Goal: Task Accomplishment & Management: Manage account settings

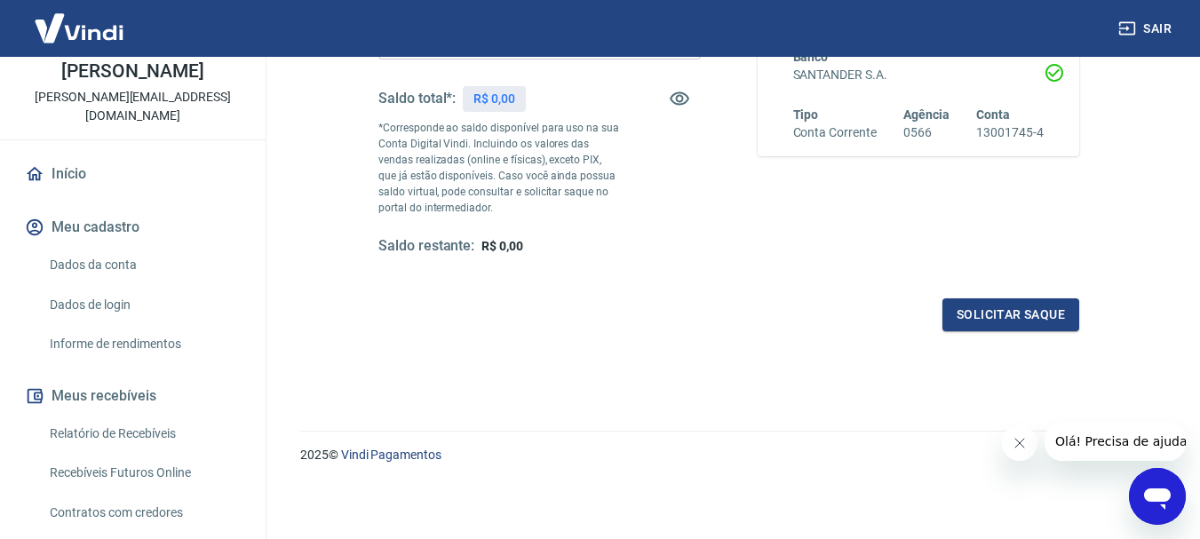
scroll to position [267, 0]
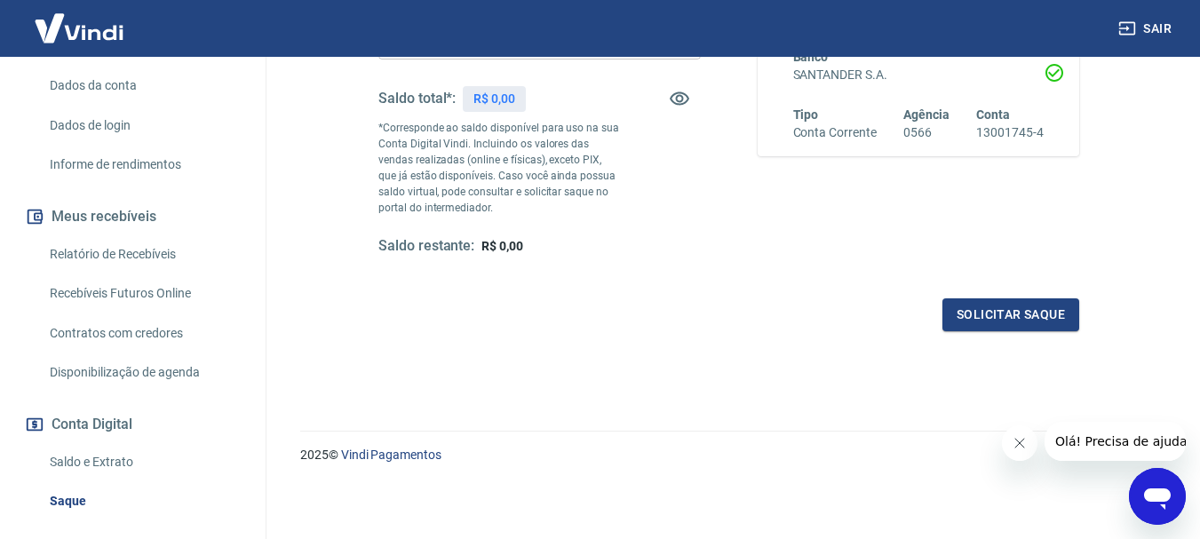
click at [119, 444] on link "Saldo e Extrato" at bounding box center [144, 462] width 202 height 36
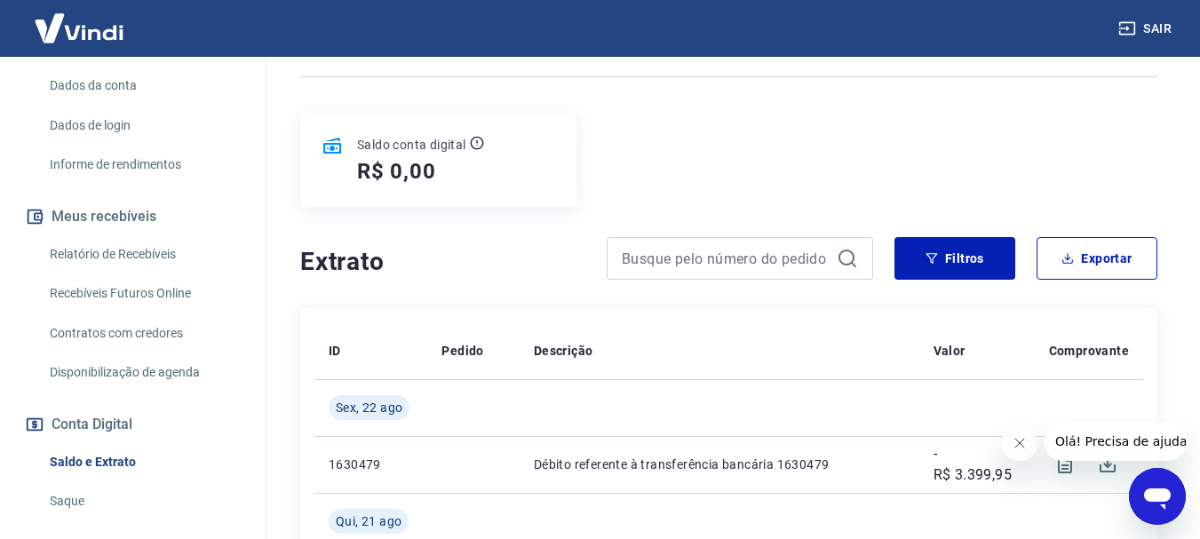
scroll to position [337, 0]
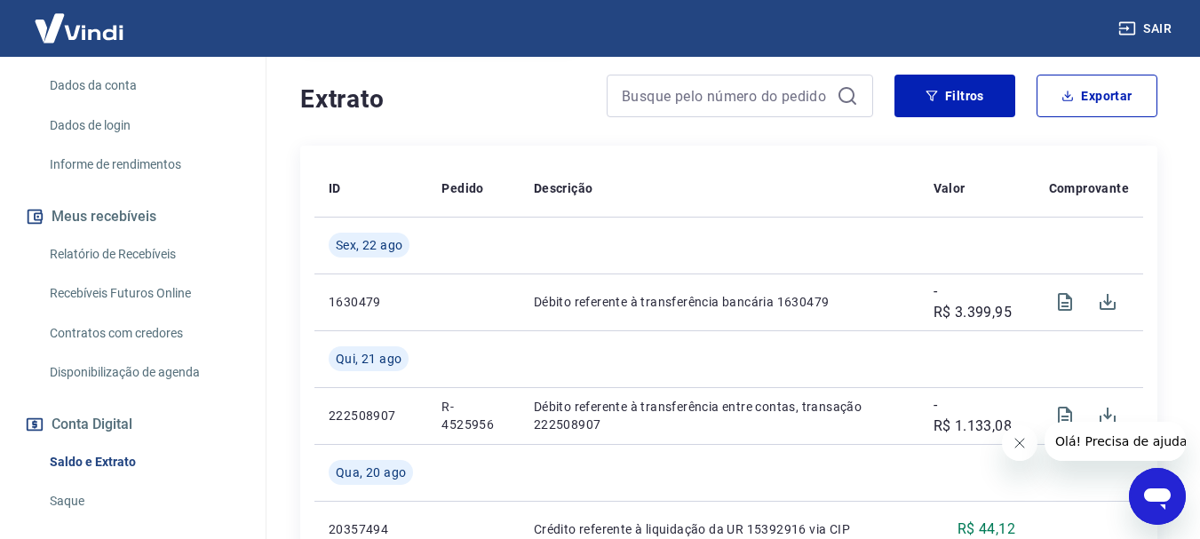
click at [1025, 444] on icon "Fechar mensagem da empresa" at bounding box center [1019, 443] width 14 height 14
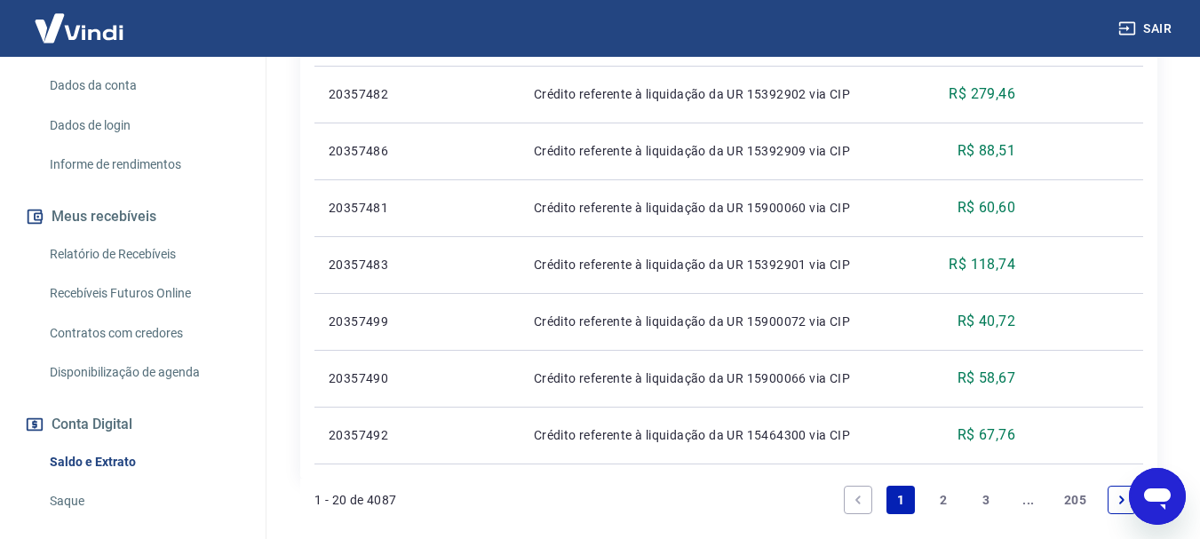
scroll to position [1426, 0]
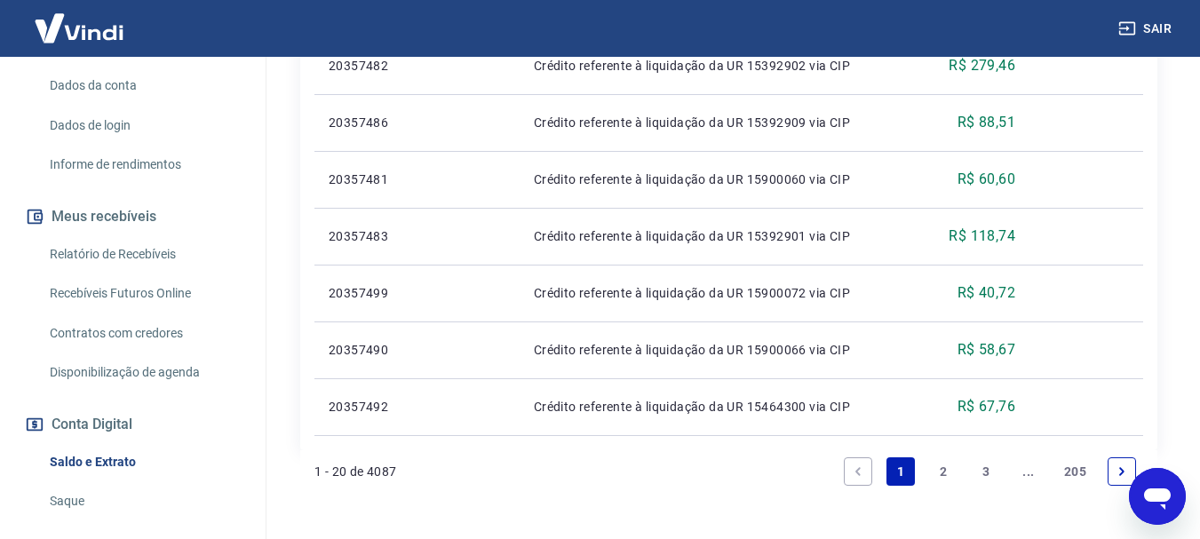
click at [932, 475] on link "2" at bounding box center [943, 472] width 28 height 28
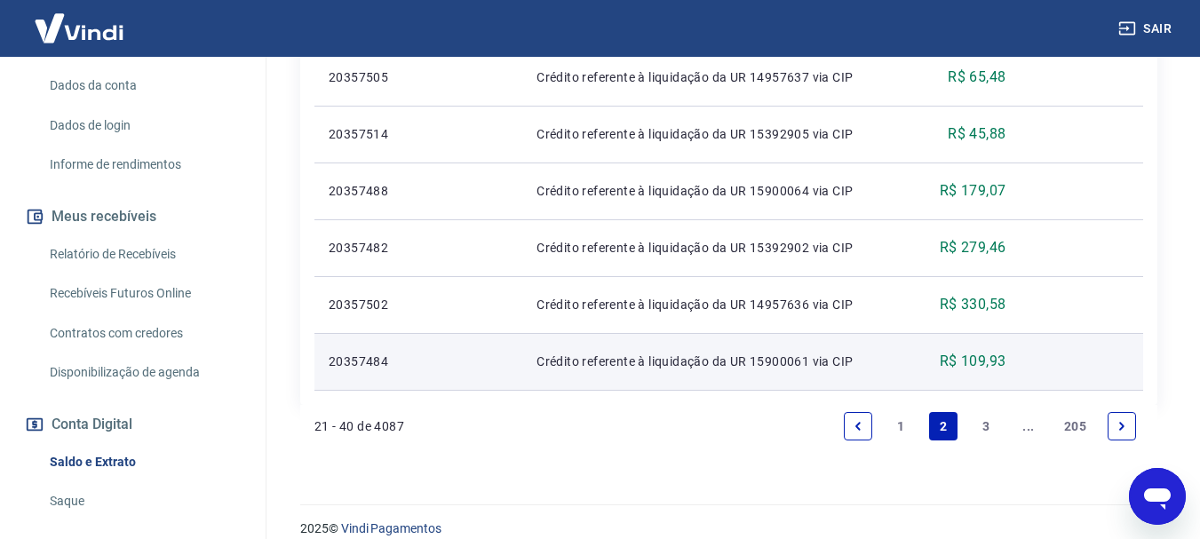
scroll to position [1378, 0]
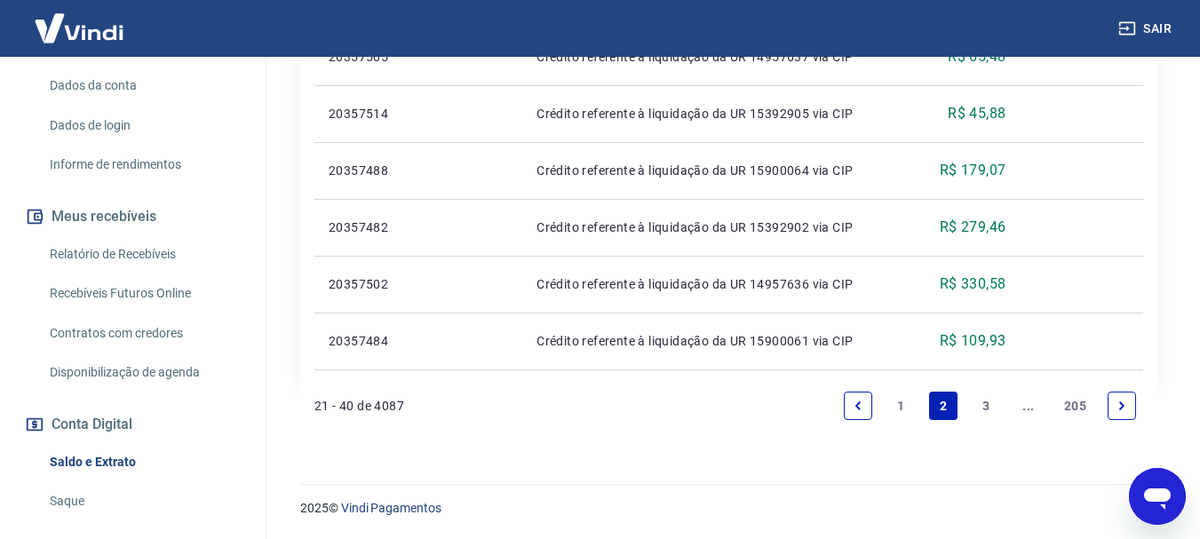
click at [987, 410] on link "3" at bounding box center [986, 406] width 28 height 28
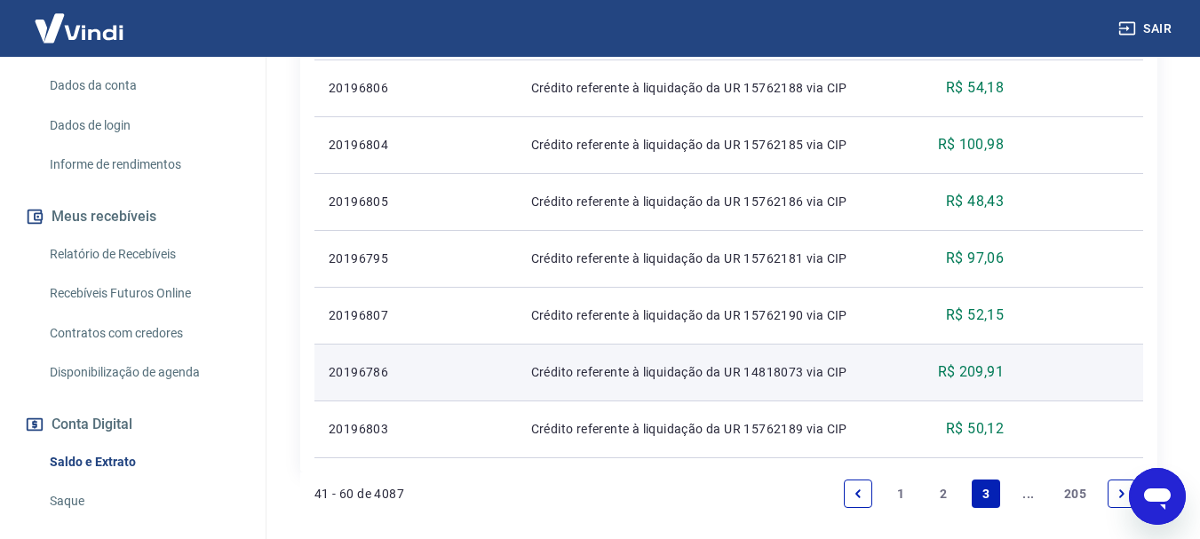
scroll to position [1549, 0]
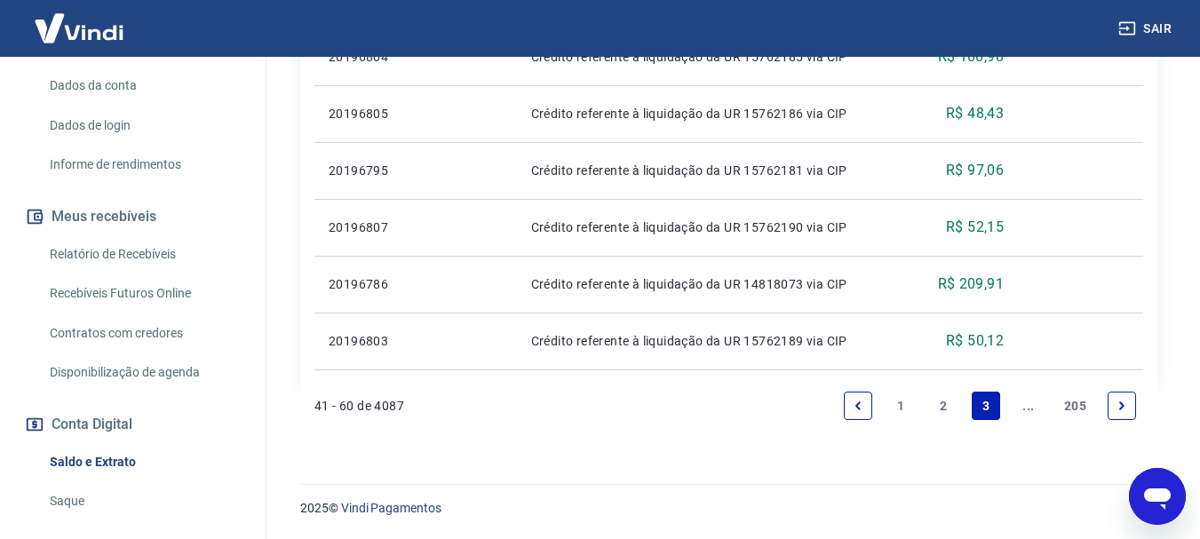
click at [1113, 403] on link "Next page" at bounding box center [1122, 406] width 28 height 28
click at [1122, 402] on icon "Next page" at bounding box center [1122, 406] width 12 height 12
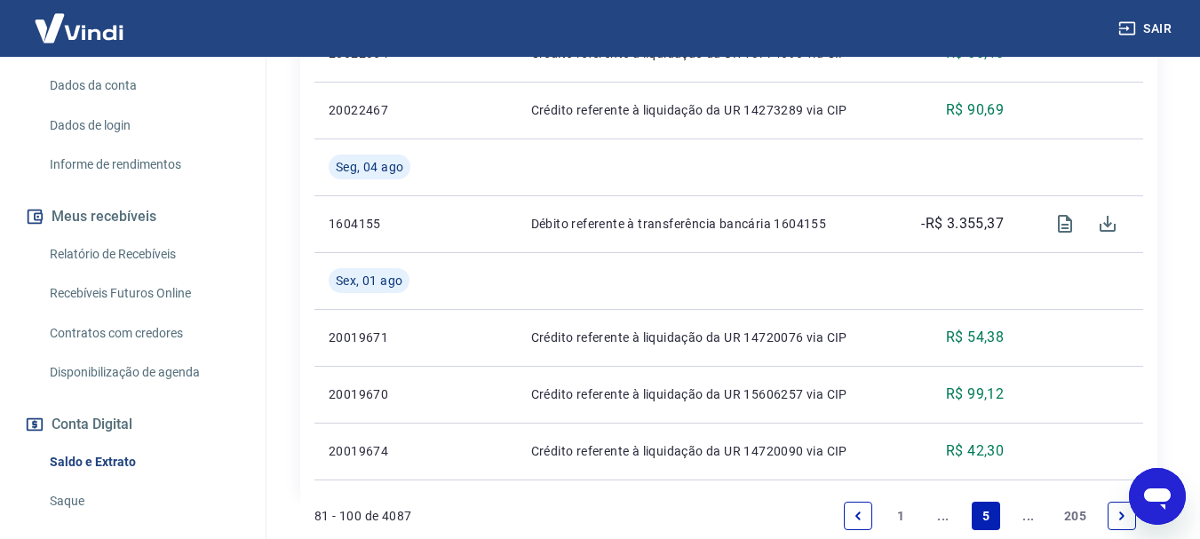
scroll to position [1719, 0]
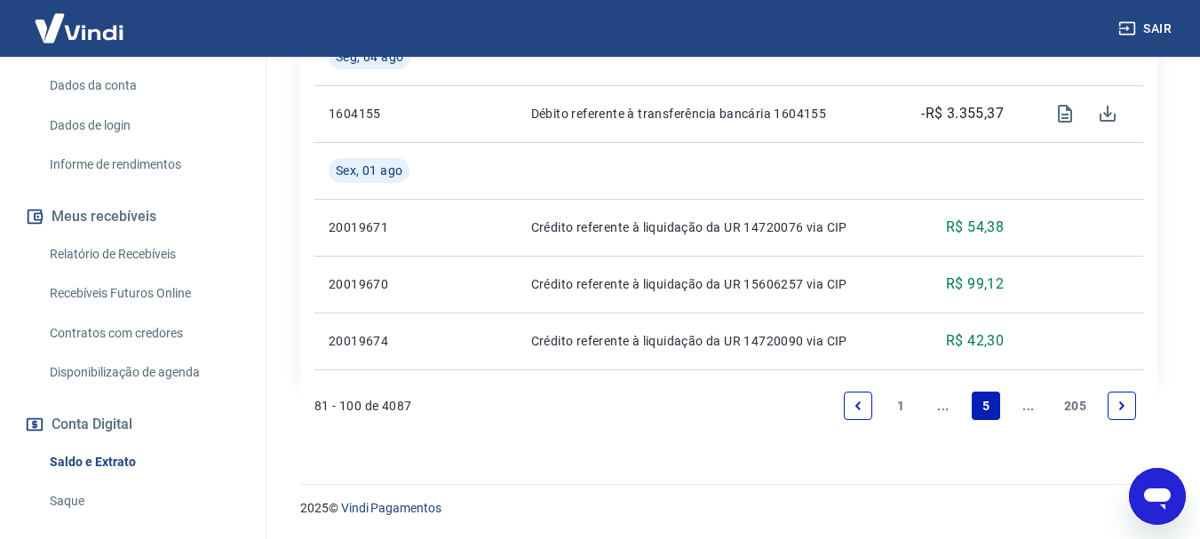
click at [1124, 413] on link "Next page" at bounding box center [1122, 406] width 28 height 28
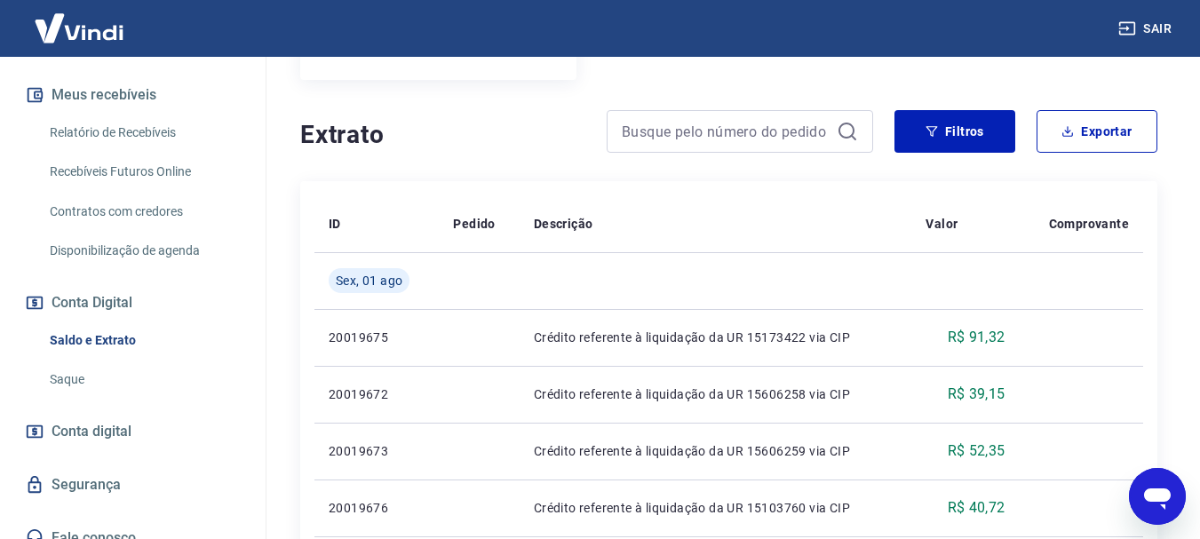
scroll to position [312, 0]
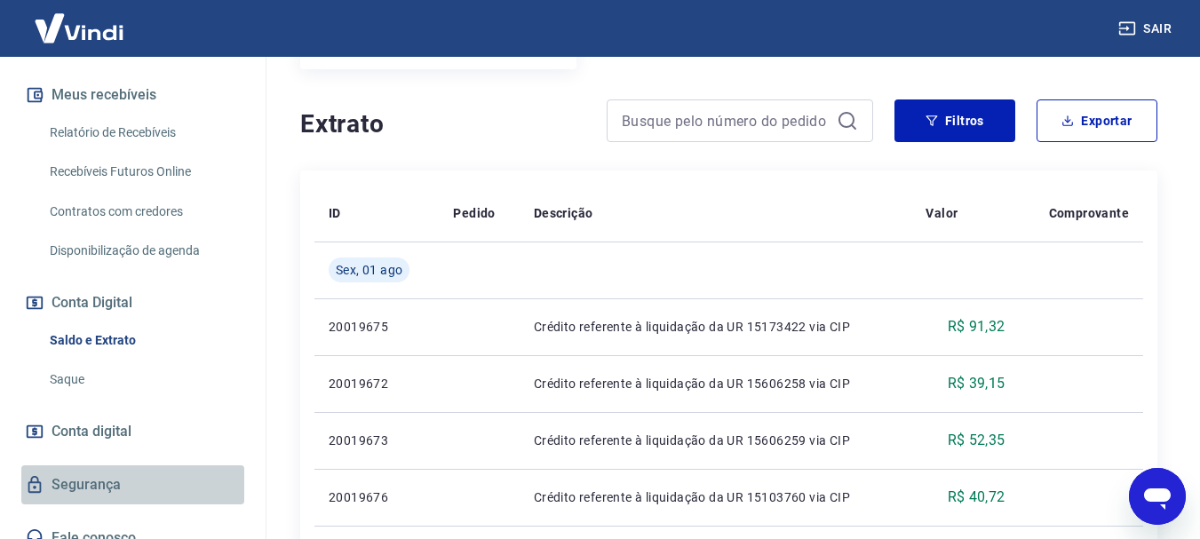
click at [138, 466] on link "Segurança" at bounding box center [132, 485] width 223 height 39
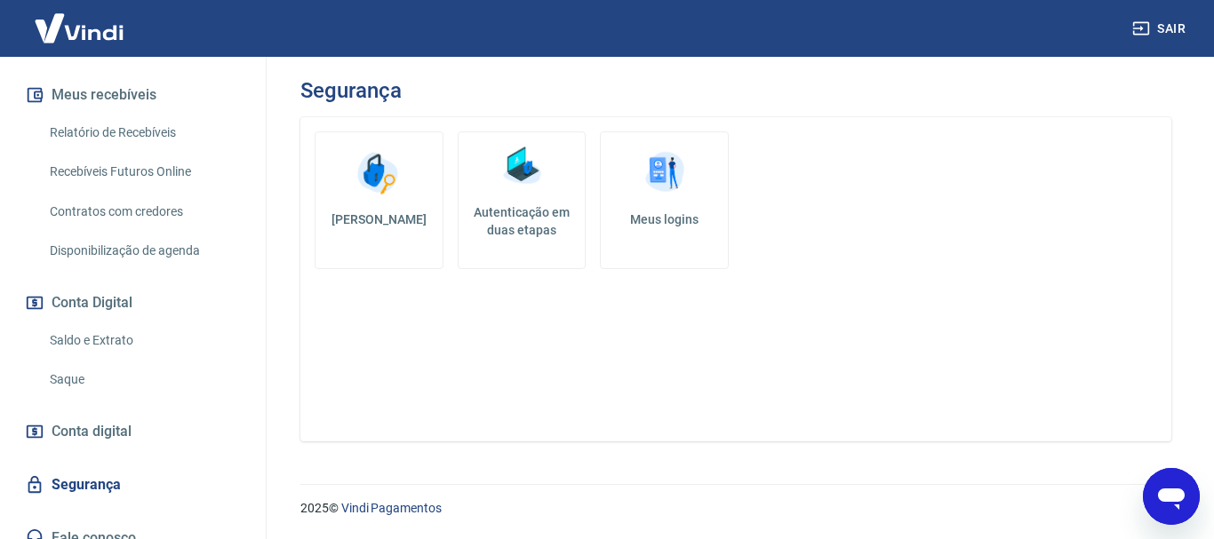
click at [512, 181] on img at bounding box center [521, 165] width 53 height 53
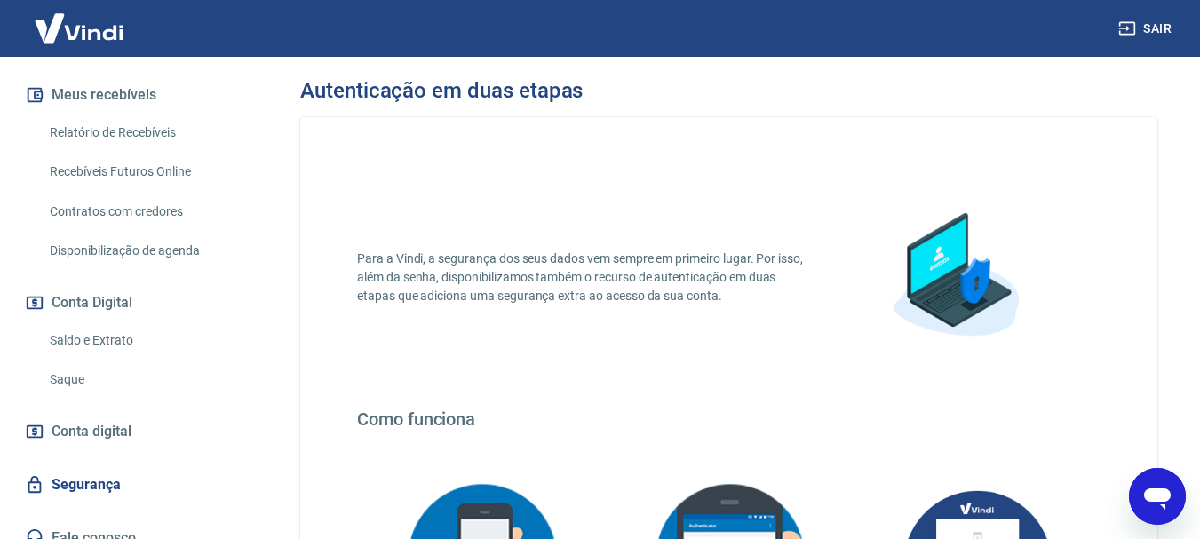
click at [99, 466] on link "Segurança" at bounding box center [132, 485] width 223 height 39
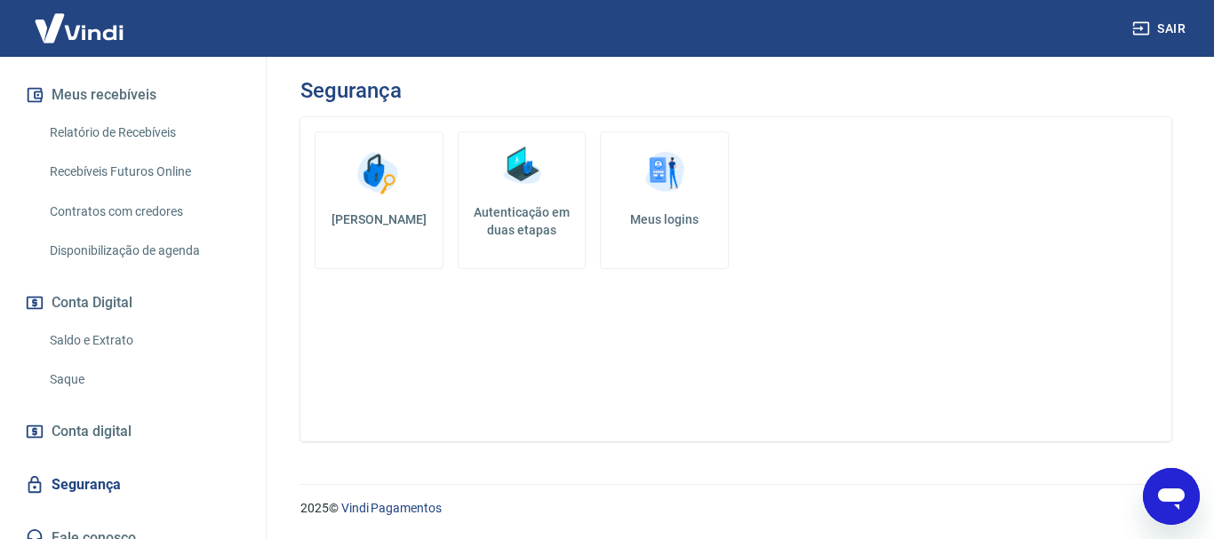
click at [674, 229] on link "Meus logins" at bounding box center [664, 200] width 129 height 138
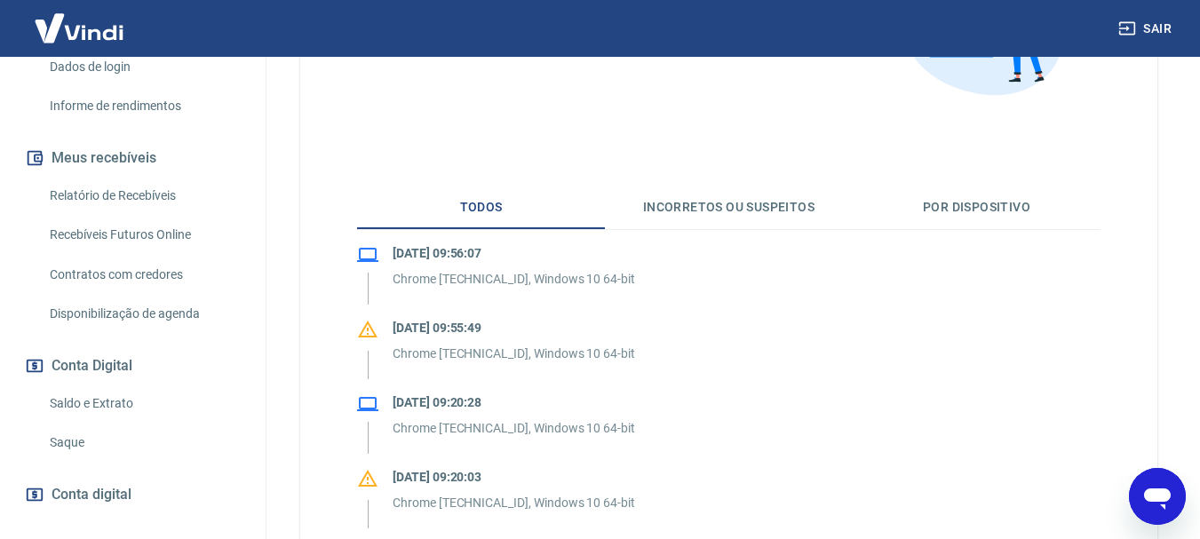
scroll to position [122, 0]
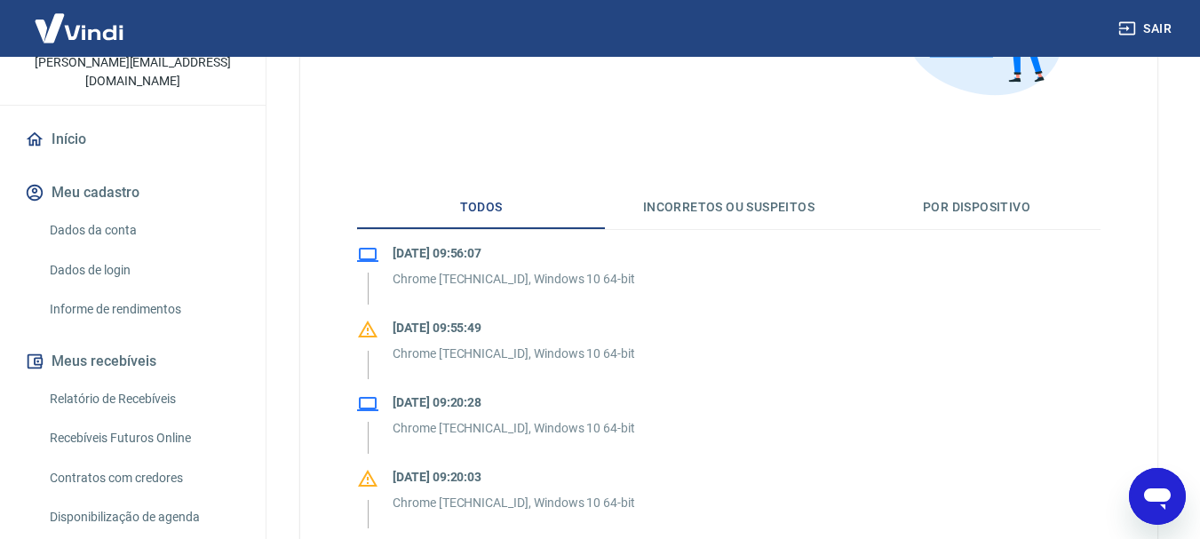
click at [106, 38] on img at bounding box center [78, 28] width 115 height 54
